Goal: Task Accomplishment & Management: Use online tool/utility

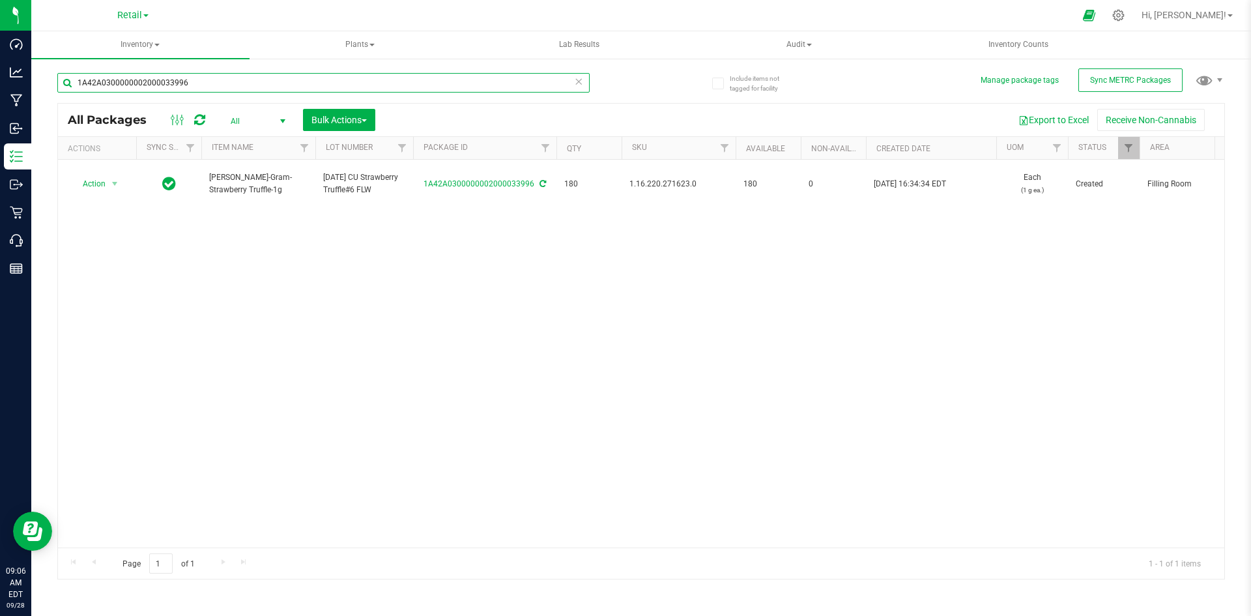
click at [195, 87] on input "1A42A0300000002000033996" at bounding box center [323, 83] width 532 height 20
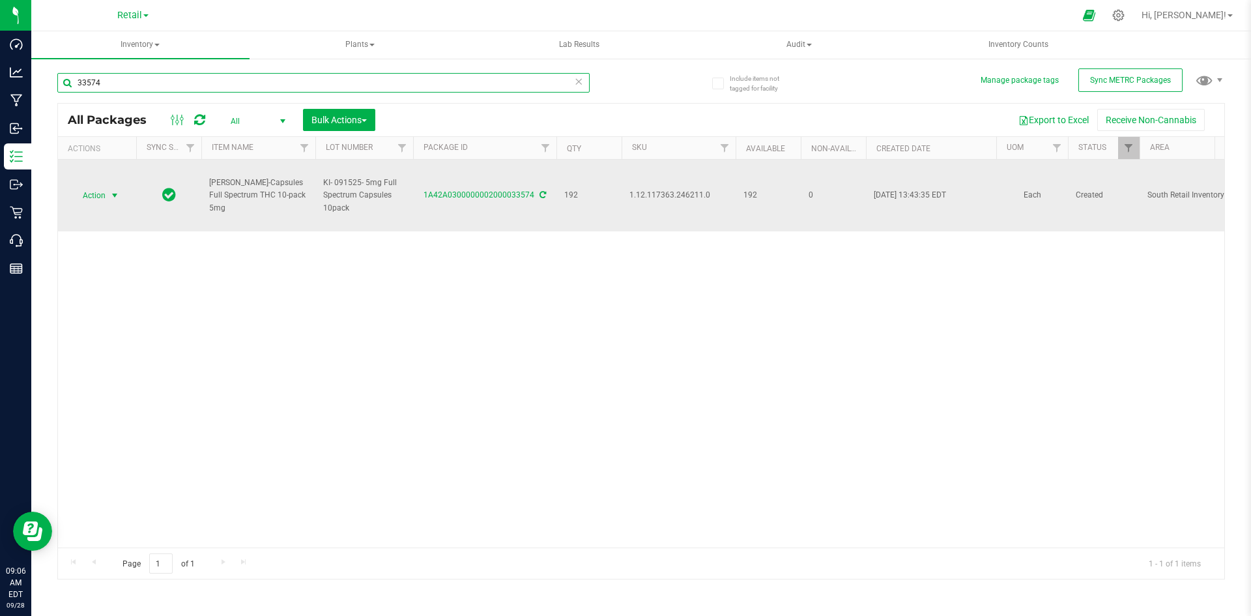
type input "33574"
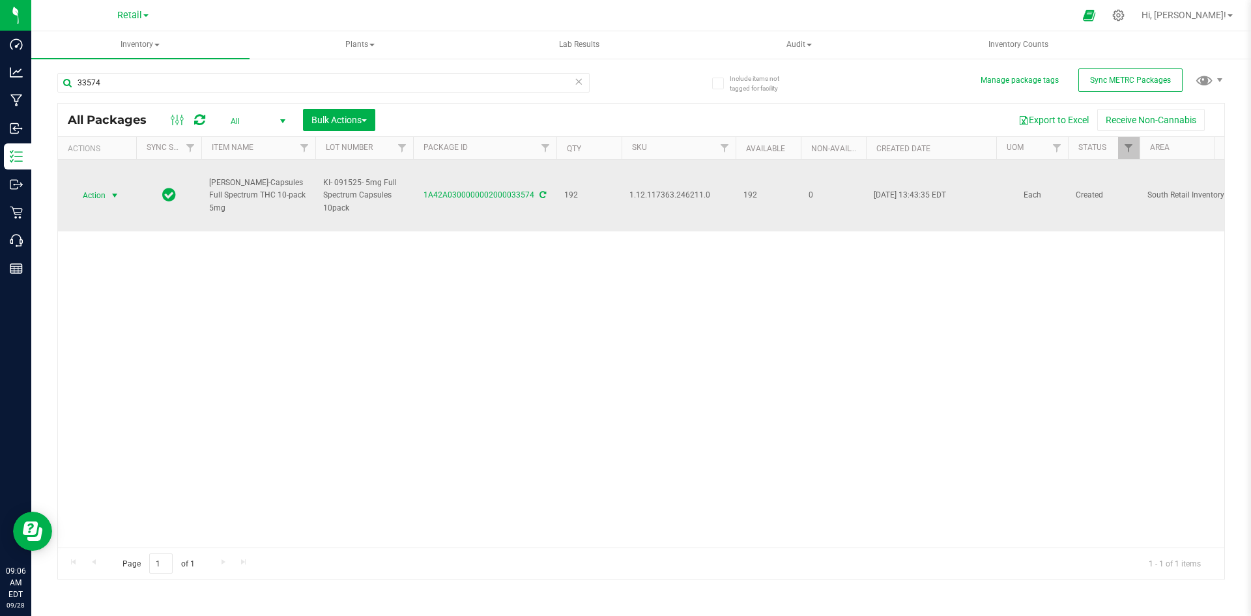
click at [99, 201] on span "Action" at bounding box center [88, 195] width 35 height 18
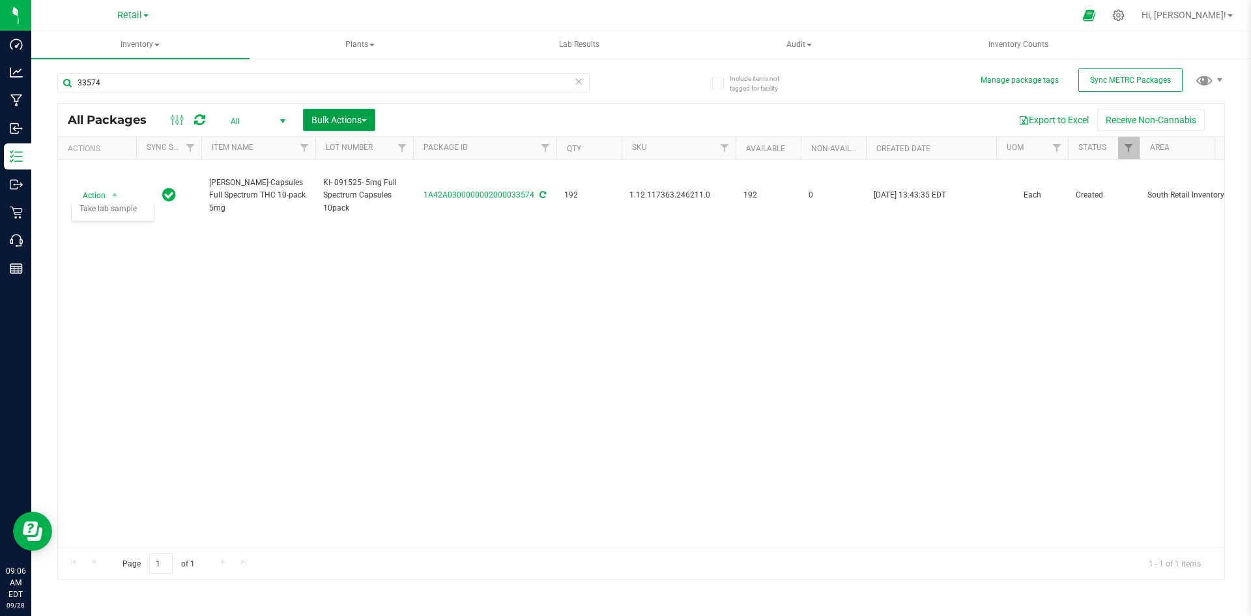
click at [356, 120] on span "Bulk Actions" at bounding box center [338, 120] width 55 height 10
click at [356, 216] on span "Locate packages" at bounding box center [344, 221] width 66 height 10
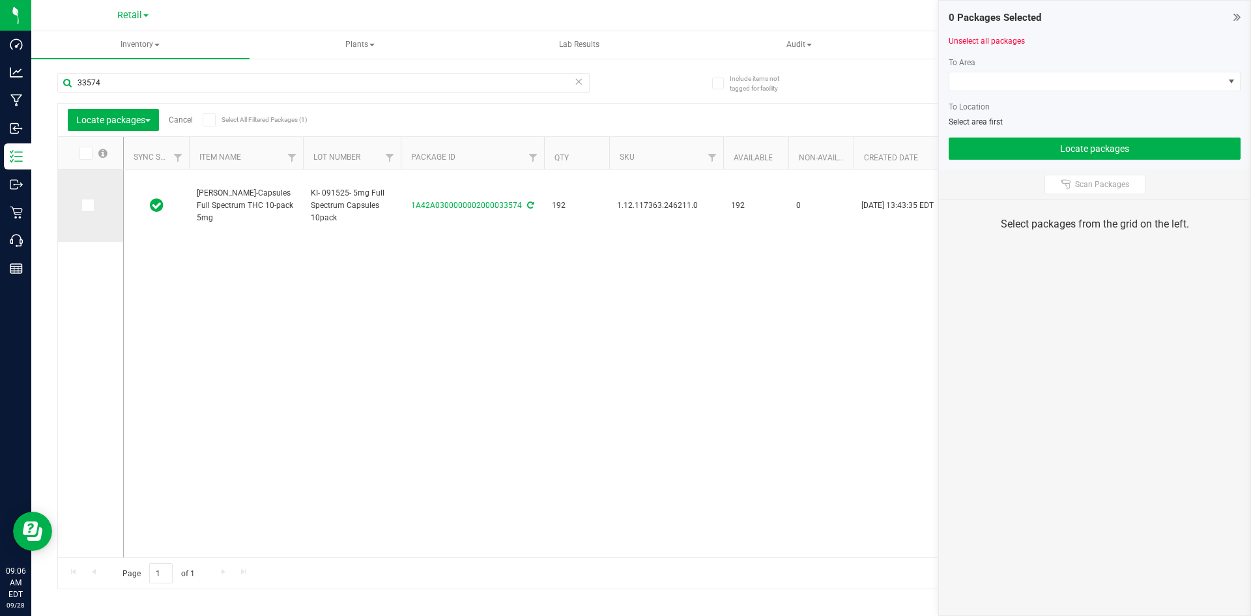
click at [91, 205] on icon at bounding box center [87, 205] width 8 height 0
click at [0, 0] on input "checkbox" at bounding box center [0, 0] width 0 height 0
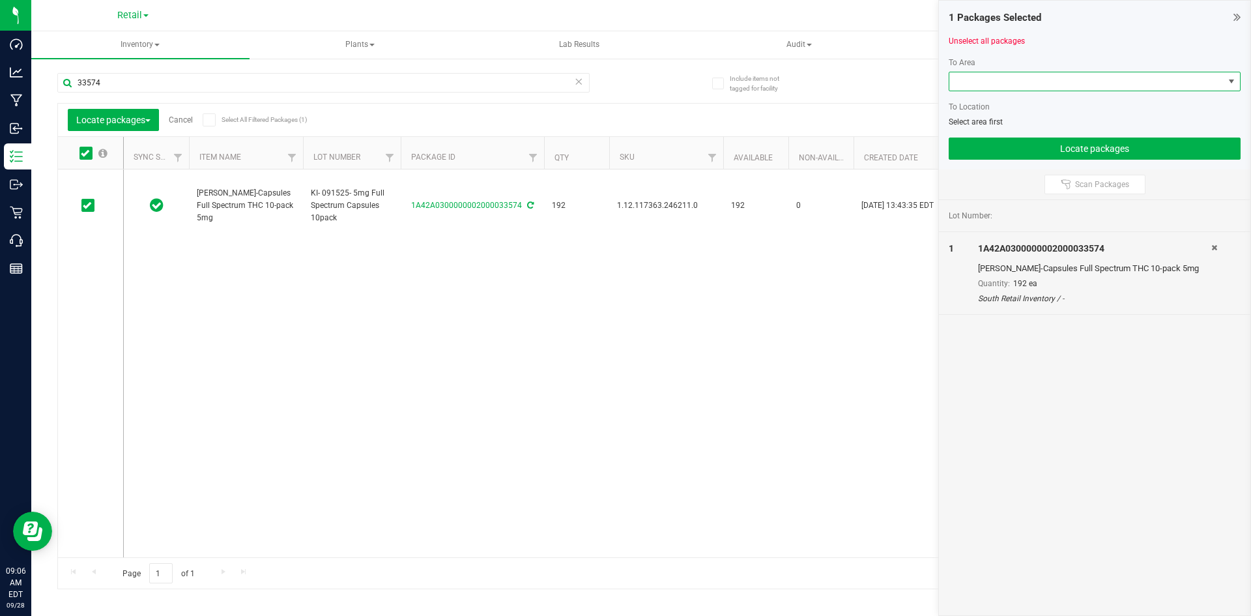
click at [965, 79] on span at bounding box center [1086, 81] width 274 height 18
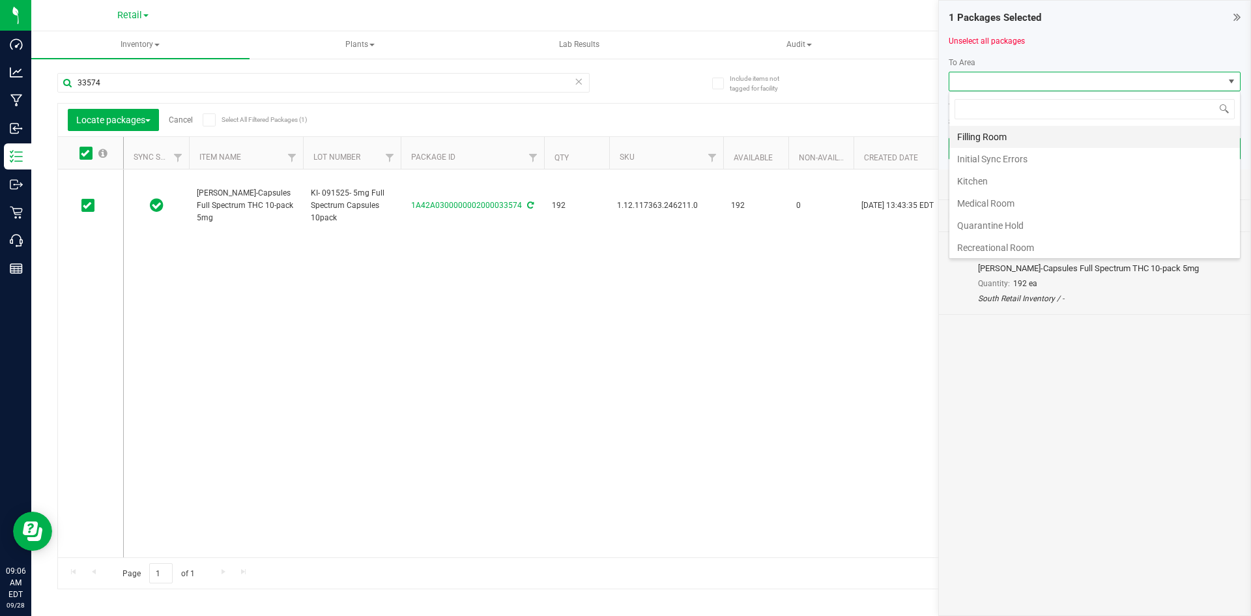
scroll to position [20, 292]
click at [995, 137] on li "Filling Room" at bounding box center [1094, 137] width 291 height 22
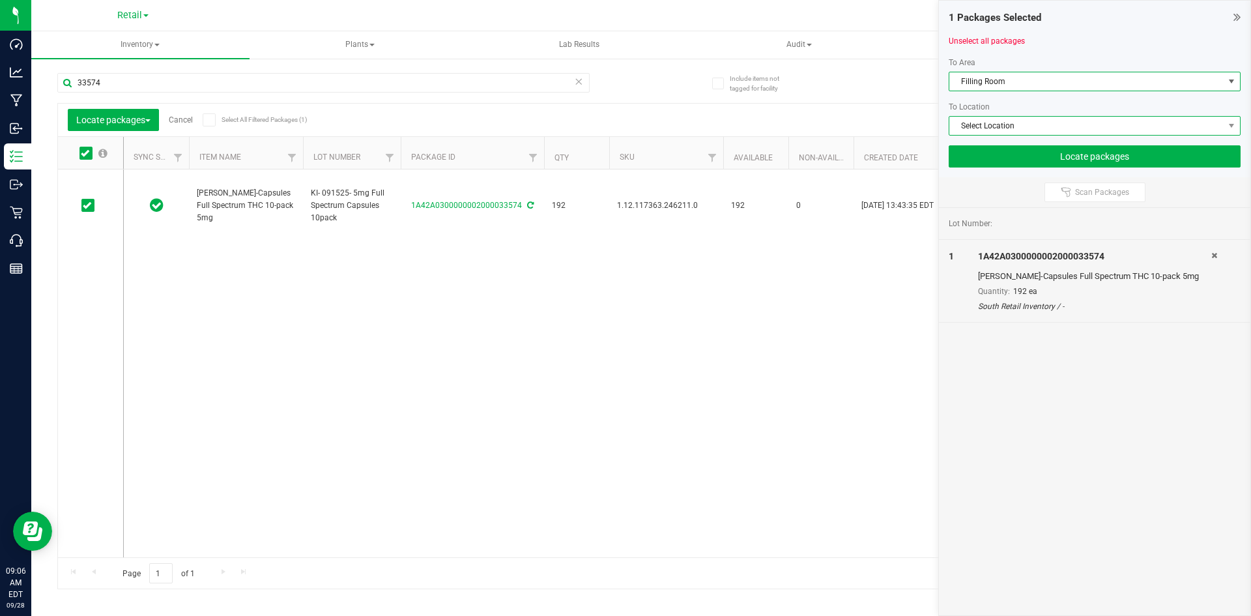
click at [988, 124] on span "Select Location" at bounding box center [1086, 126] width 274 height 18
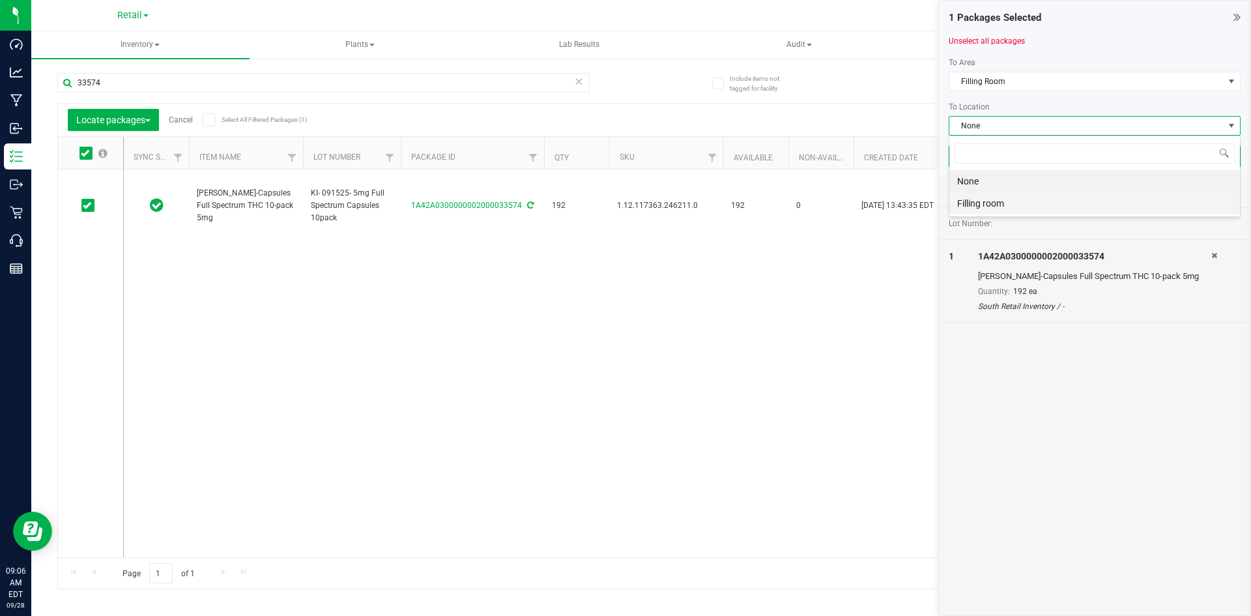
click at [971, 201] on li "Filling room" at bounding box center [1094, 203] width 291 height 22
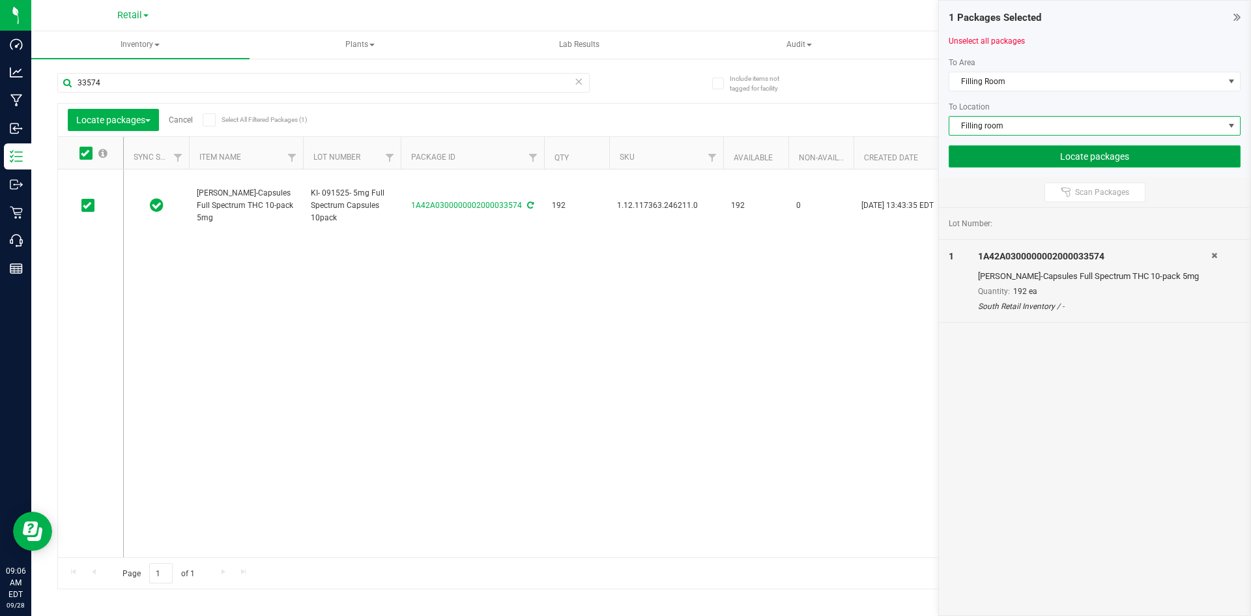
click at [1001, 146] on button "Locate packages" at bounding box center [1095, 156] width 292 height 22
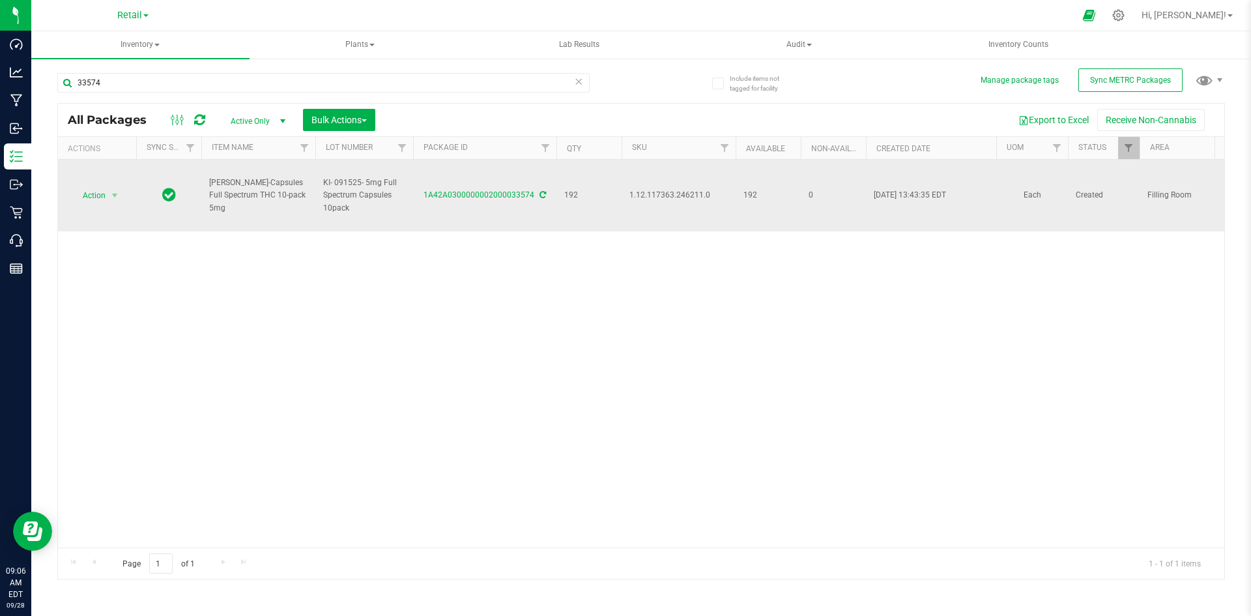
click at [676, 197] on span "1.12.117363.246211.0" at bounding box center [678, 195] width 98 height 12
copy span "1.12.117363.246211.0"
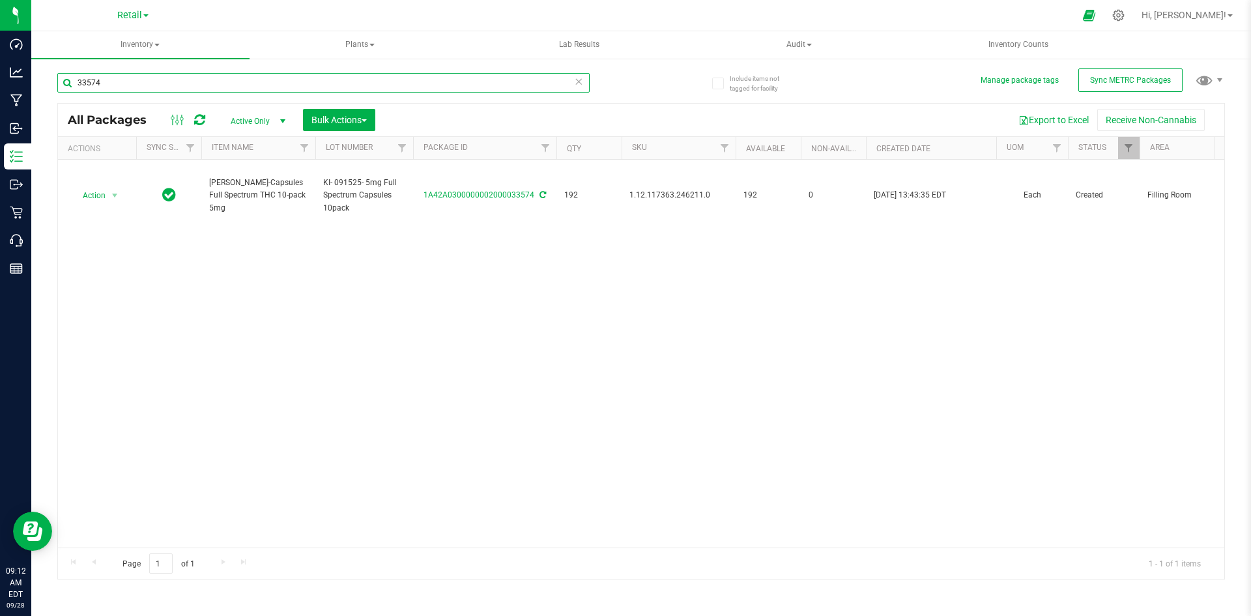
click at [150, 82] on input "33574" at bounding box center [323, 83] width 532 height 20
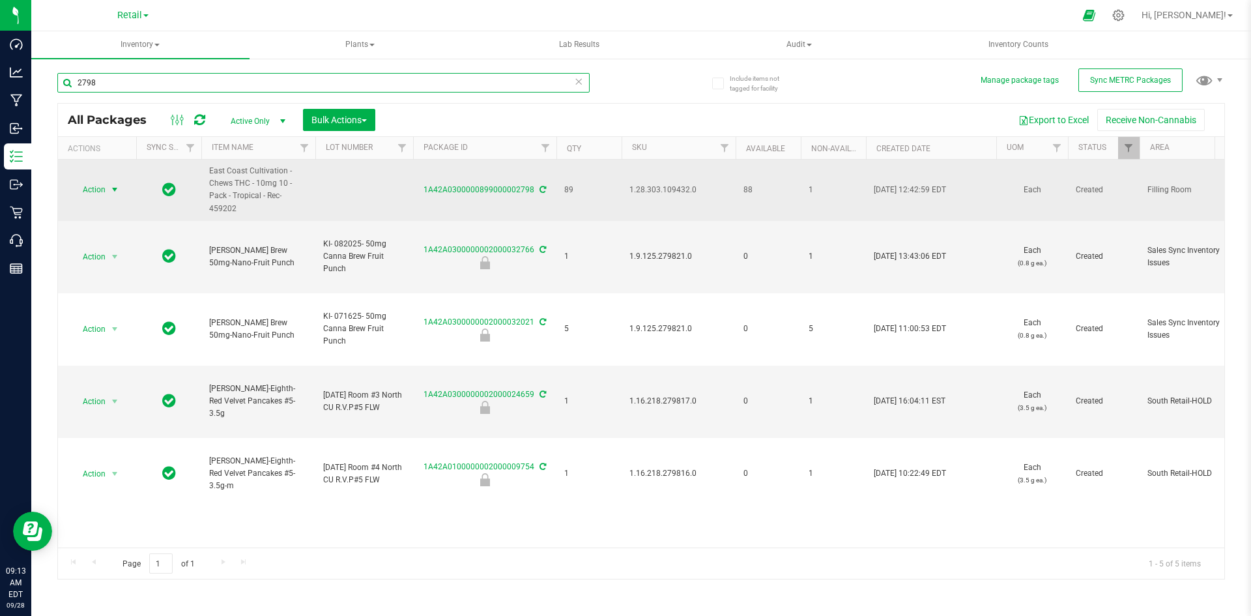
type input "2798"
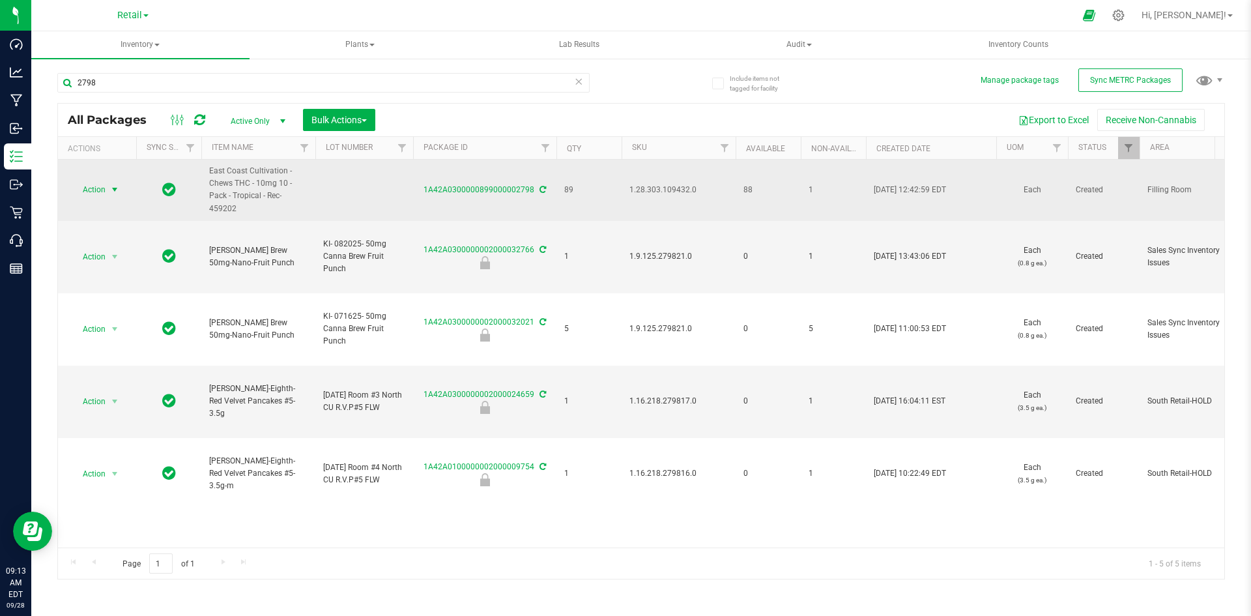
click at [81, 186] on span "Action" at bounding box center [88, 189] width 35 height 18
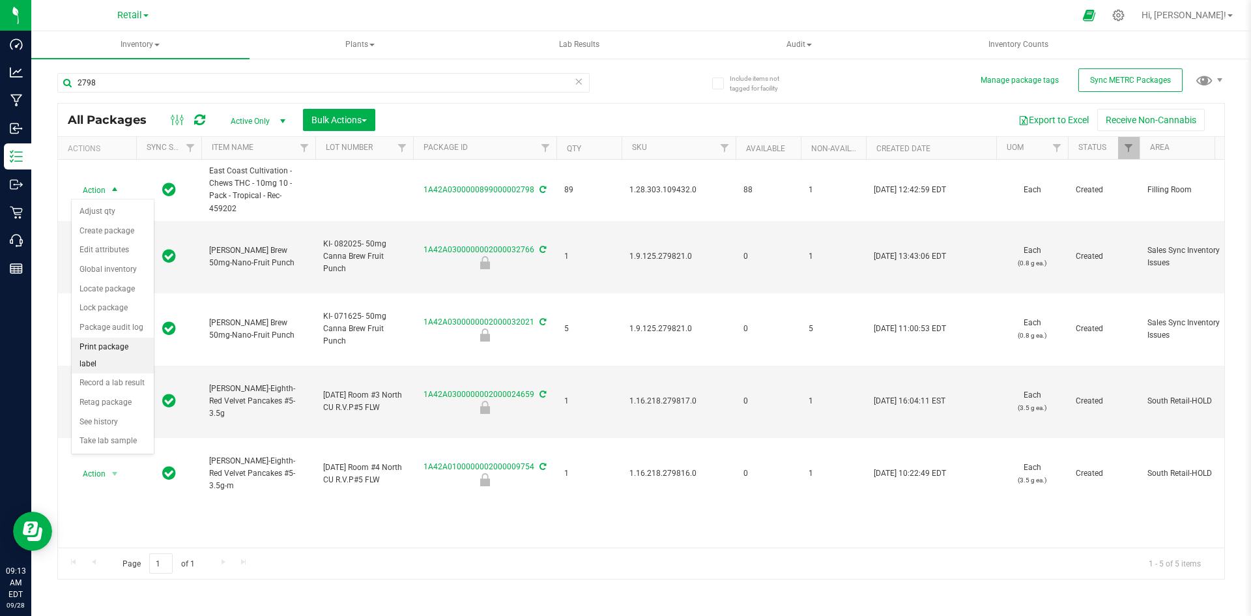
click at [136, 342] on li "Print package label" at bounding box center [113, 355] width 82 height 36
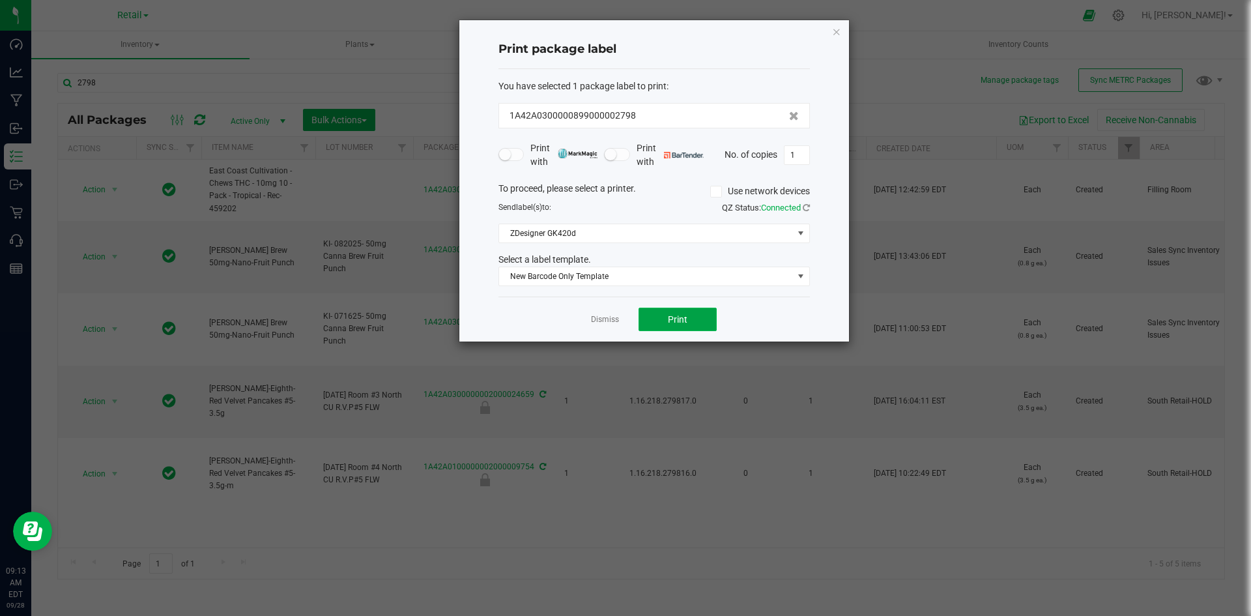
click at [687, 318] on span "Print" at bounding box center [678, 319] width 20 height 10
